Goal: Navigation & Orientation: Find specific page/section

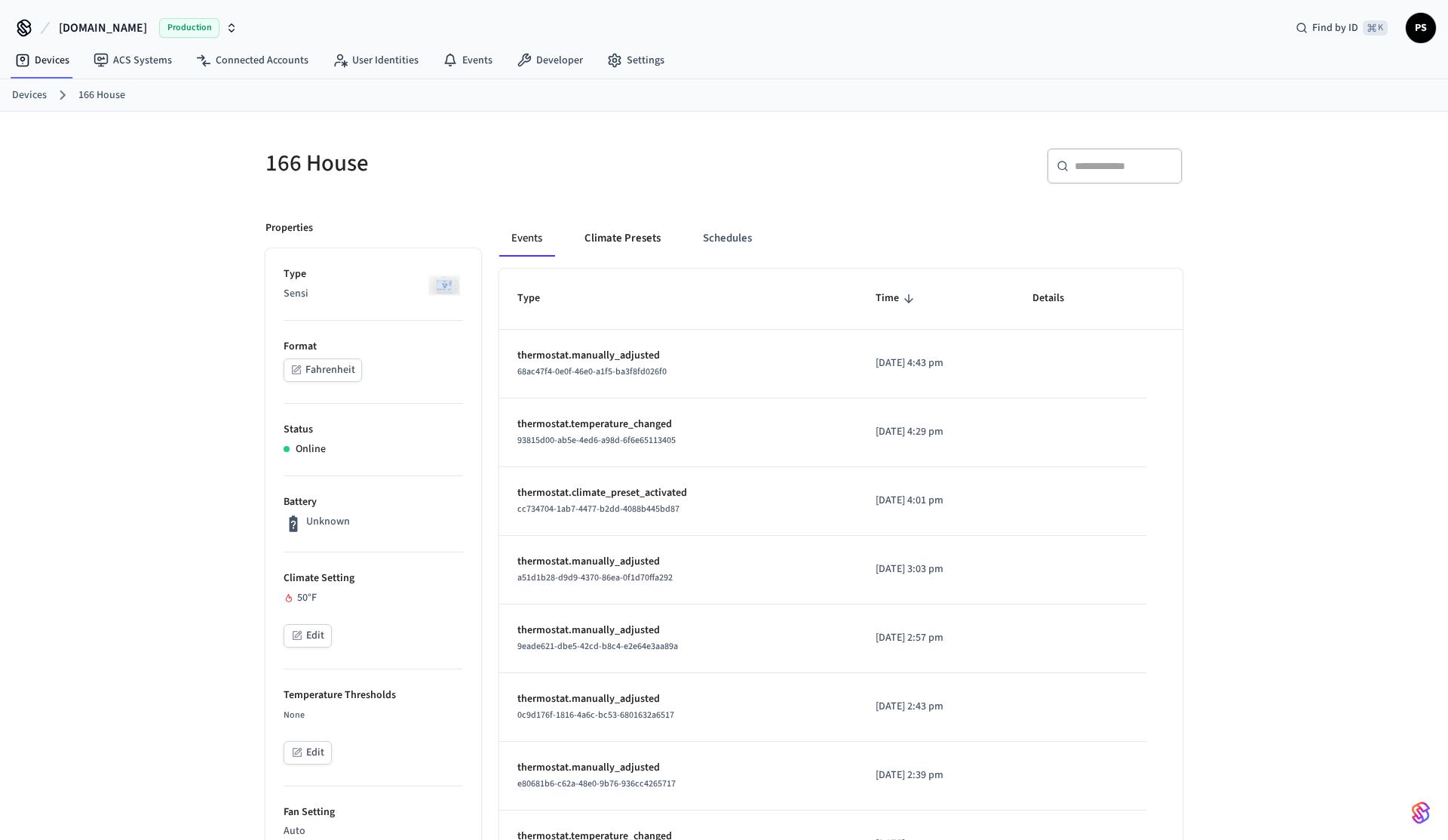
click at [620, 252] on button "Climate Presets" at bounding box center [622, 238] width 100 height 36
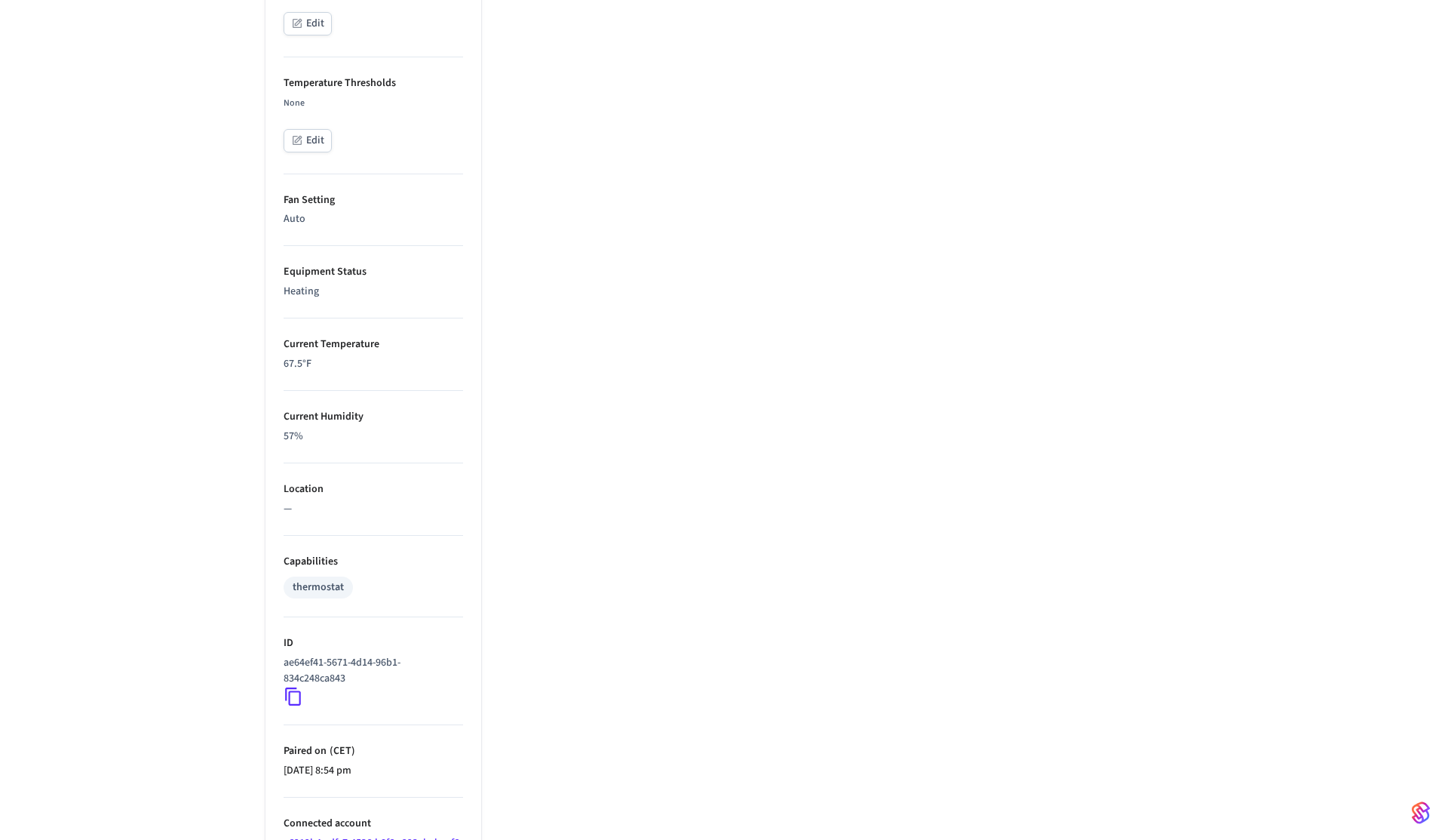
scroll to position [641, 0]
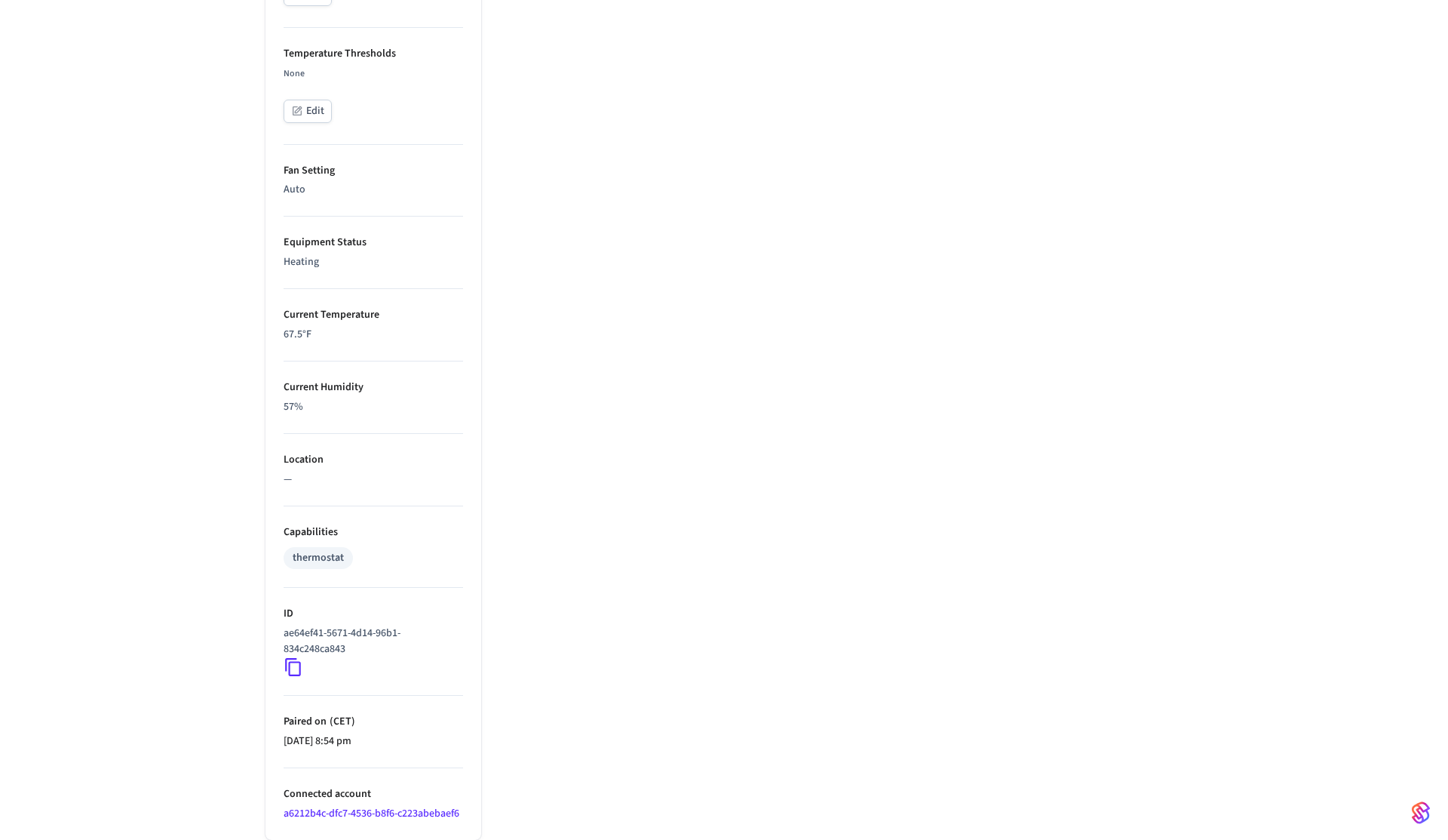
click at [299, 673] on icon at bounding box center [293, 667] width 16 height 18
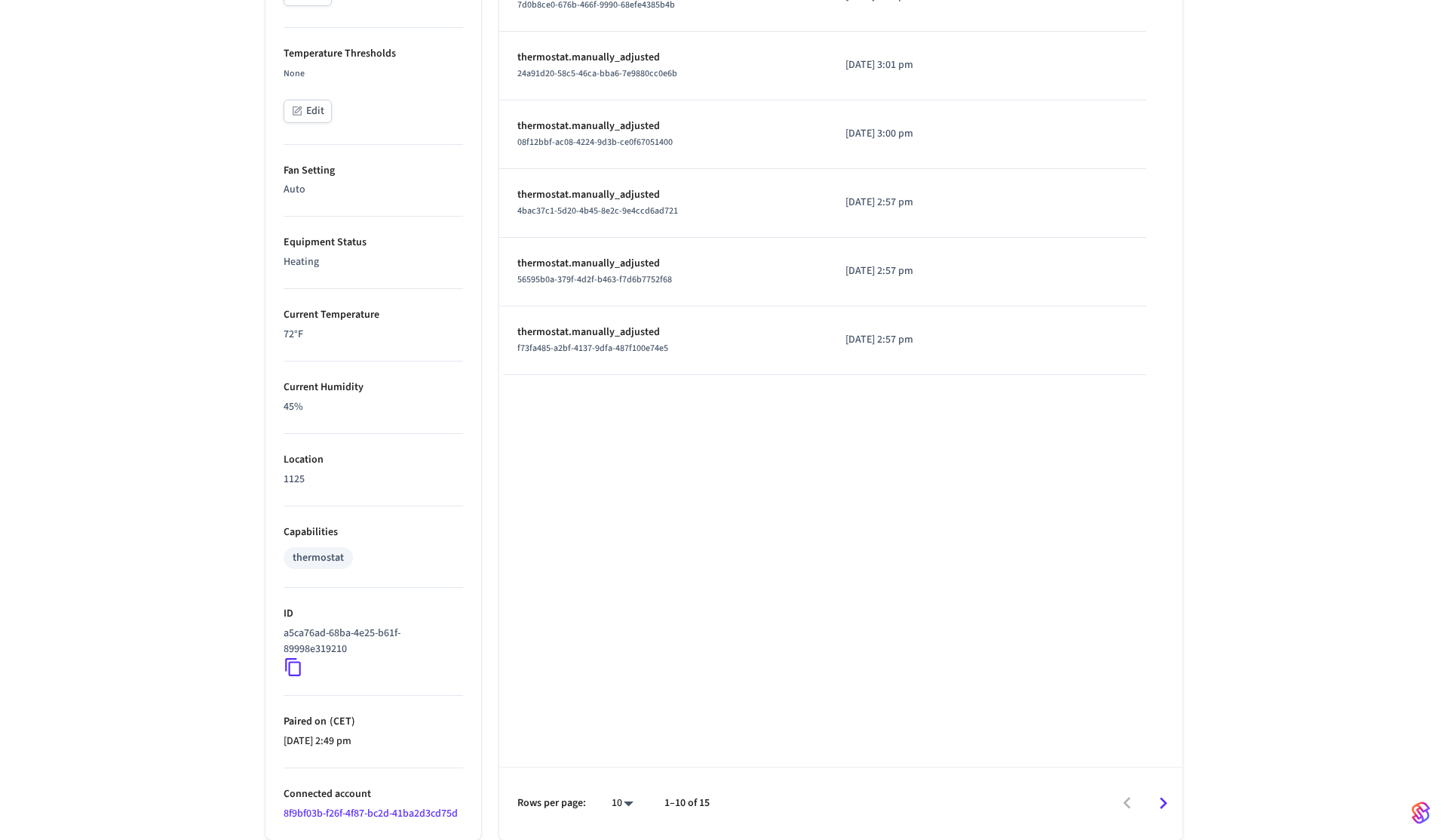
scroll to position [641, 0]
click at [293, 668] on icon at bounding box center [294, 667] width 20 height 20
